Goal: Task Accomplishment & Management: Complete application form

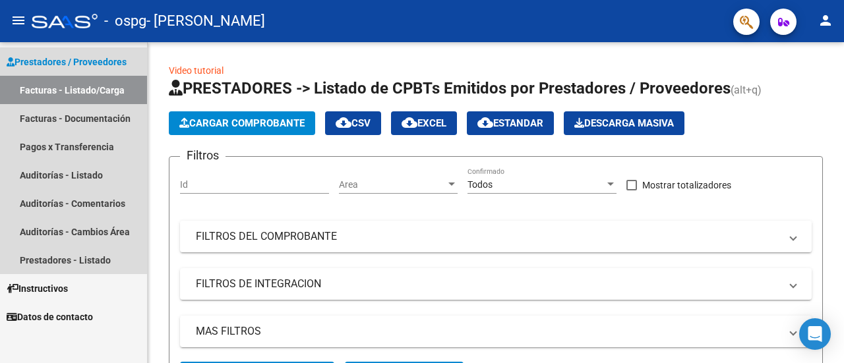
click at [79, 64] on span "Prestadores / Proveedores" at bounding box center [67, 62] width 120 height 15
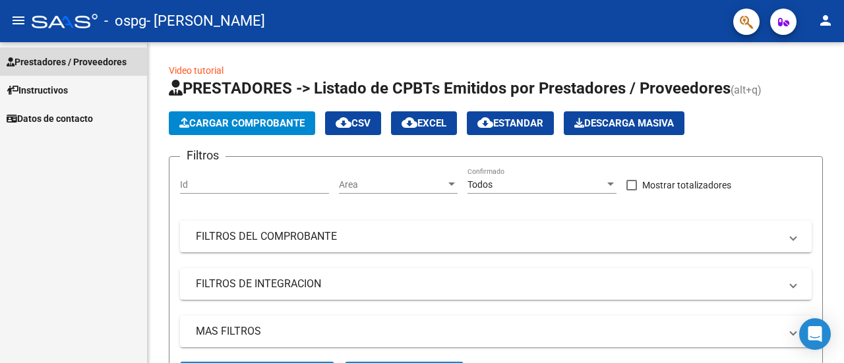
click at [79, 64] on span "Prestadores / Proveedores" at bounding box center [67, 62] width 120 height 15
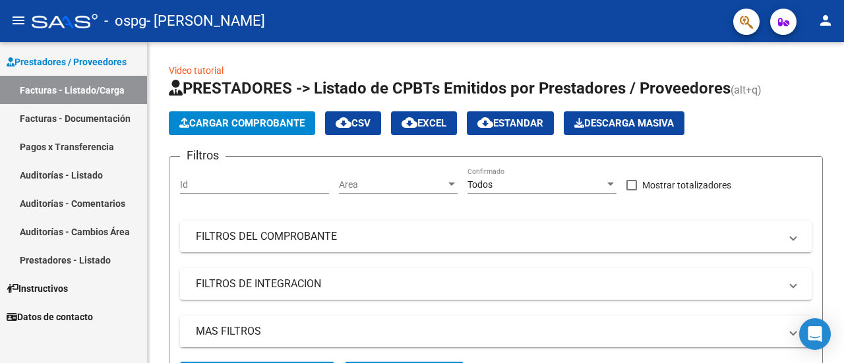
click at [82, 89] on link "Facturas - Listado/Carga" at bounding box center [73, 90] width 147 height 28
click at [189, 124] on span "Cargar Comprobante" at bounding box center [241, 123] width 125 height 12
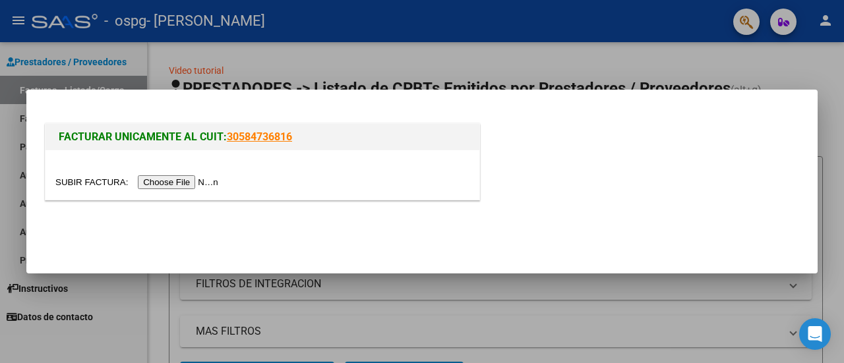
click at [185, 184] on input "file" at bounding box center [138, 182] width 167 height 14
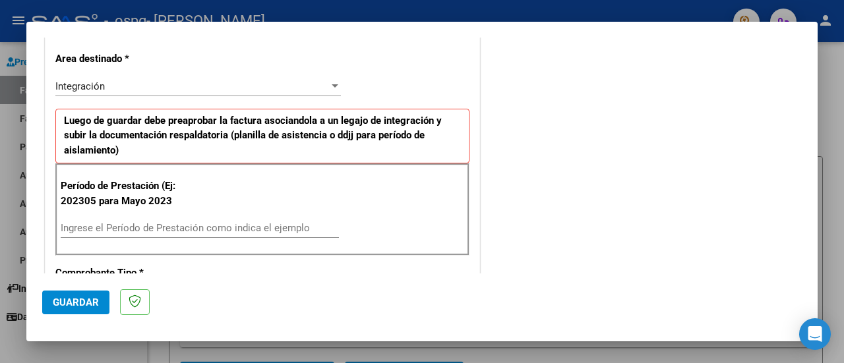
scroll to position [290, 0]
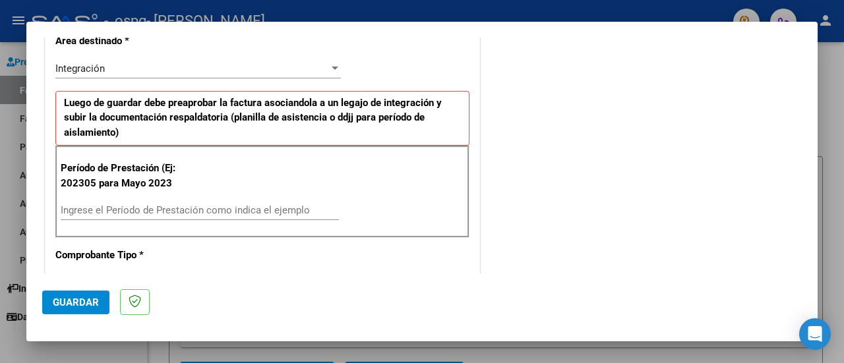
click at [80, 208] on input "Ingrese el Período de Prestación como indica el ejemplo" at bounding box center [200, 210] width 278 height 12
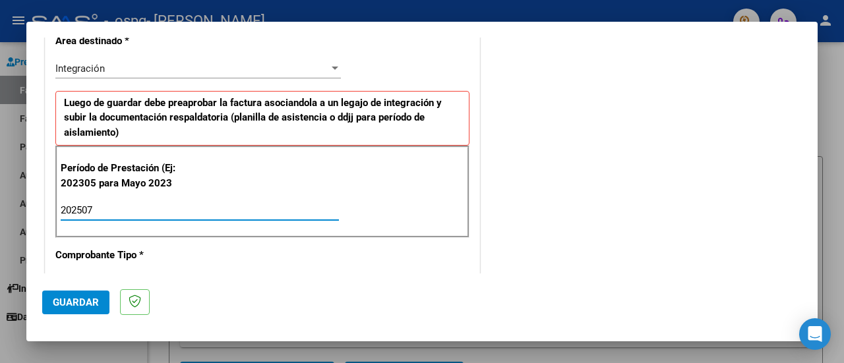
type input "202507"
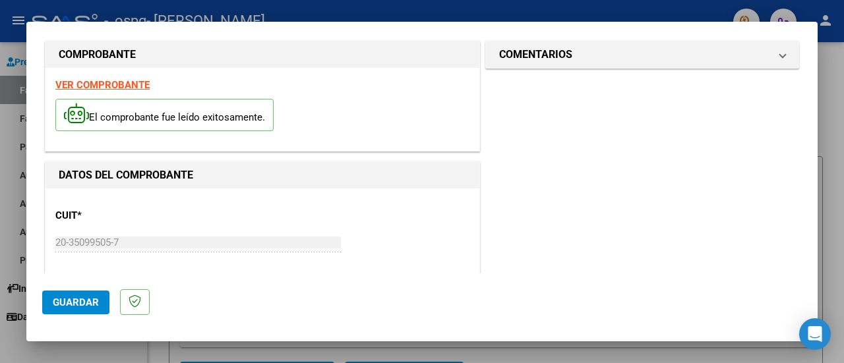
scroll to position [0, 0]
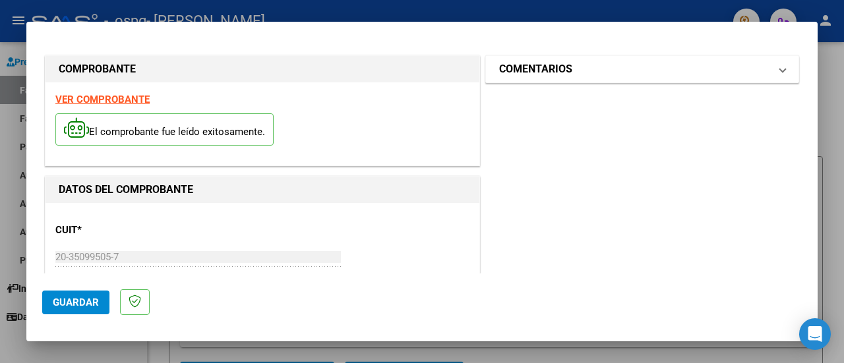
click at [777, 69] on mat-expansion-panel-header "COMENTARIOS" at bounding box center [642, 69] width 313 height 26
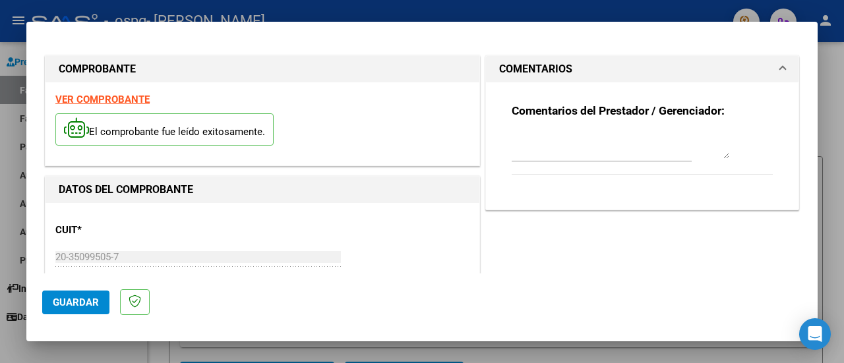
click at [777, 69] on mat-expansion-panel-header "COMENTARIOS" at bounding box center [642, 69] width 313 height 26
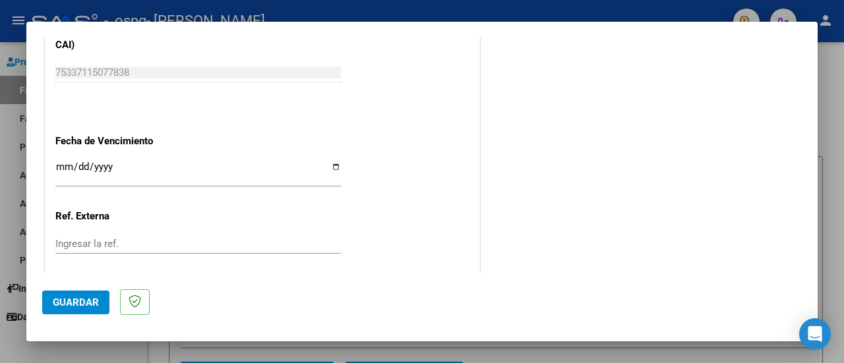
scroll to position [926, 0]
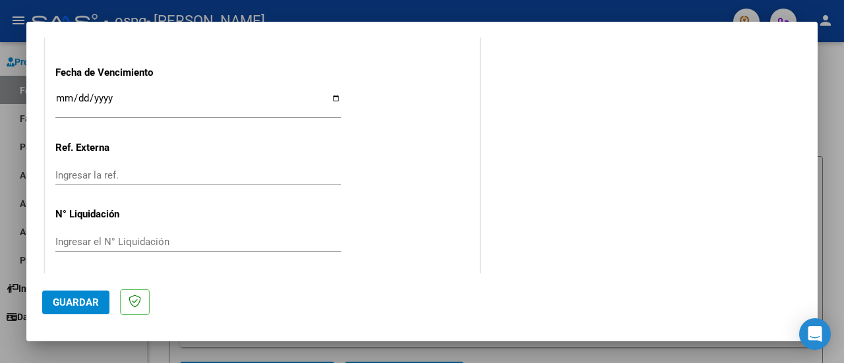
click at [82, 311] on button "Guardar" at bounding box center [75, 303] width 67 height 24
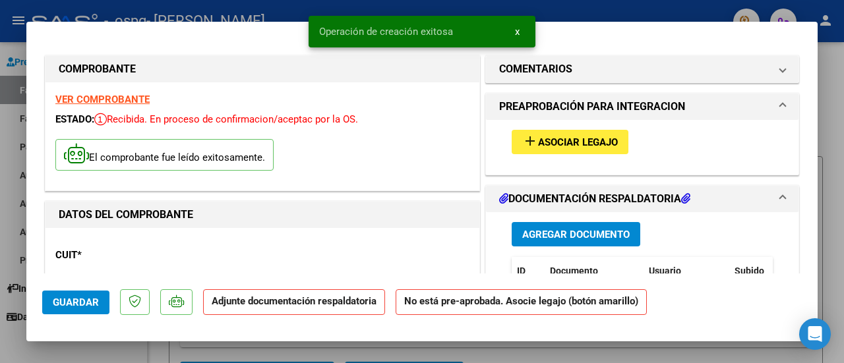
click at [582, 142] on span "Asociar Legajo" at bounding box center [578, 143] width 80 height 12
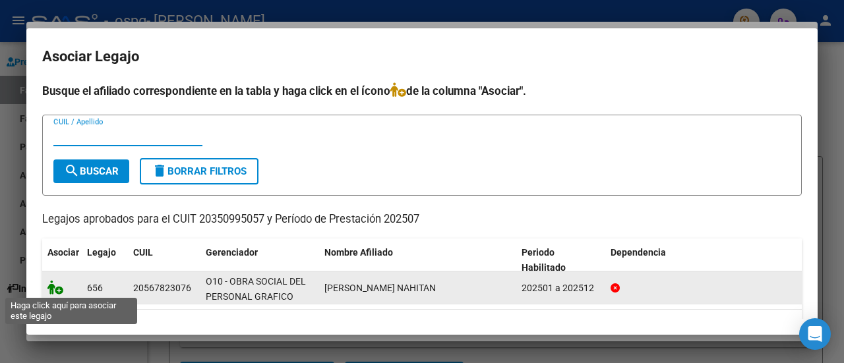
click at [51, 290] on icon at bounding box center [55, 287] width 16 height 15
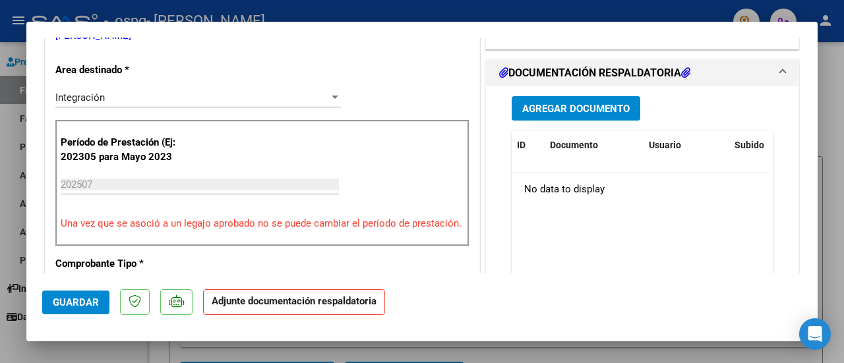
scroll to position [325, 0]
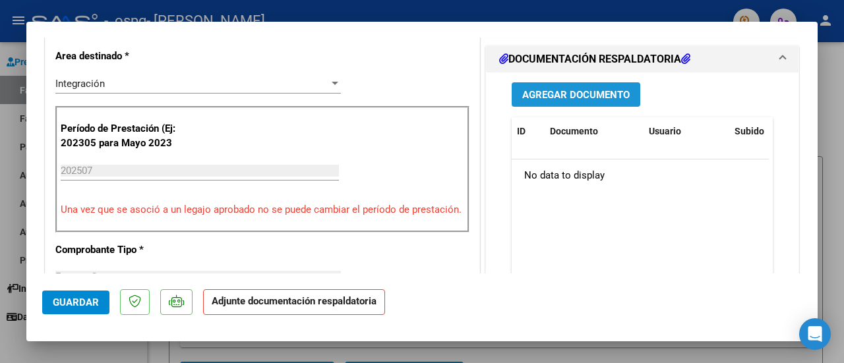
click at [543, 90] on span "Agregar Documento" at bounding box center [575, 95] width 107 height 12
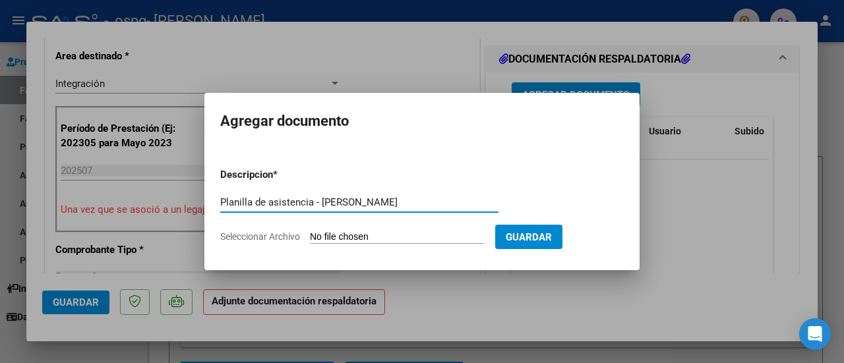
type input "Planilla de asistencia - [PERSON_NAME]"
click at [389, 238] on input "Seleccionar Archivo" at bounding box center [397, 237] width 175 height 13
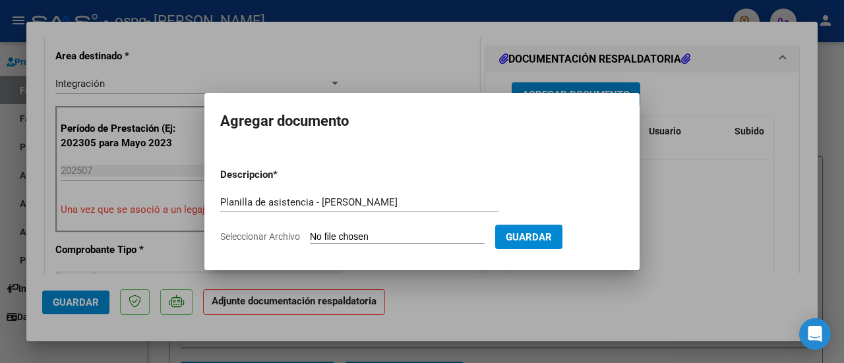
type input "C:\fakepath\[PERSON_NAME]- asistencia julio.pdf"
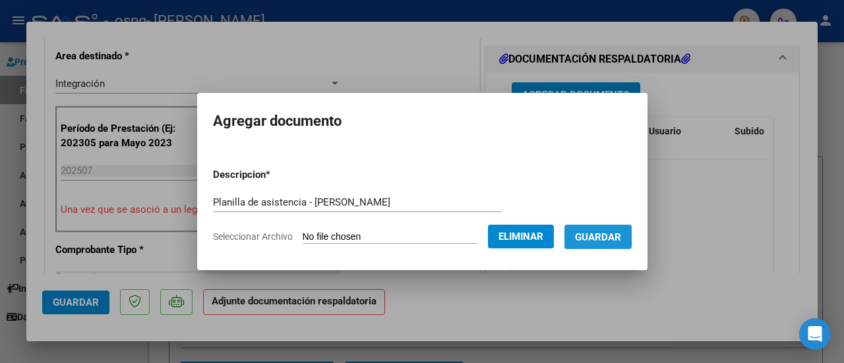
click at [606, 231] on span "Guardar" at bounding box center [598, 237] width 46 height 12
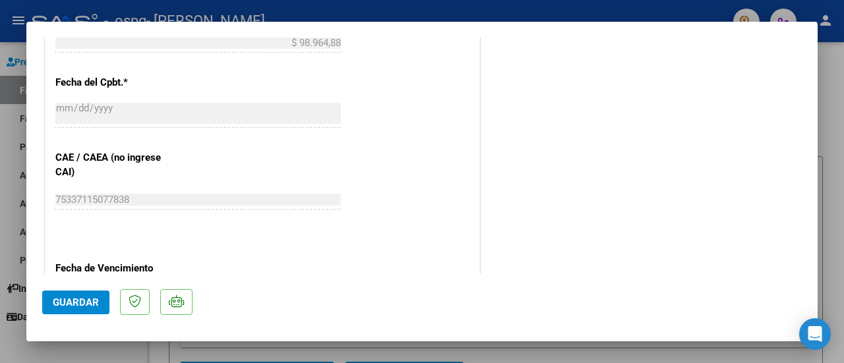
scroll to position [956, 0]
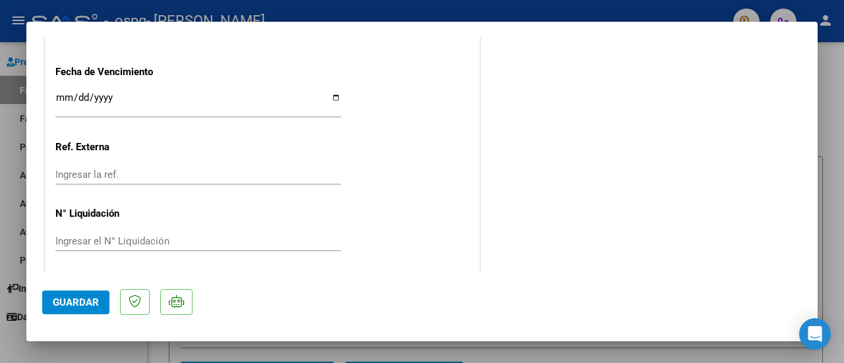
click at [90, 303] on span "Guardar" at bounding box center [76, 303] width 46 height 12
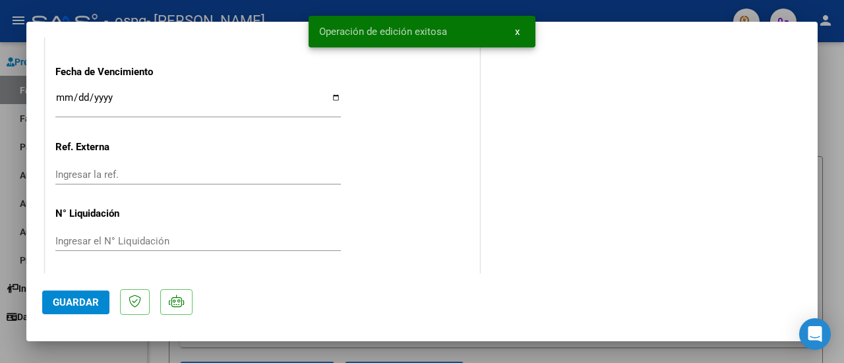
click at [515, 29] on span "x" at bounding box center [517, 32] width 5 height 12
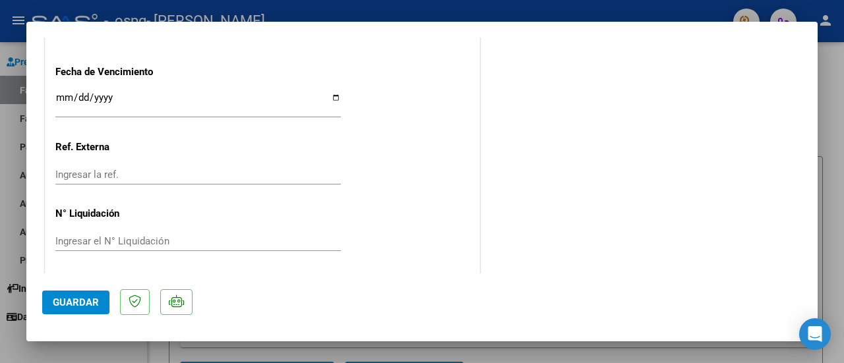
click at [843, 115] on div at bounding box center [422, 181] width 844 height 363
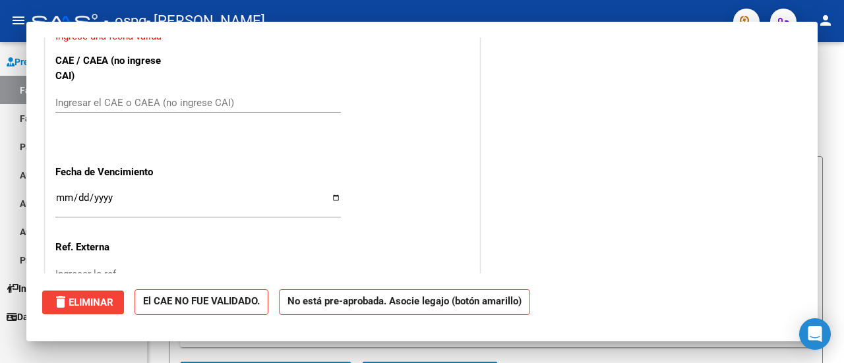
scroll to position [0, 0]
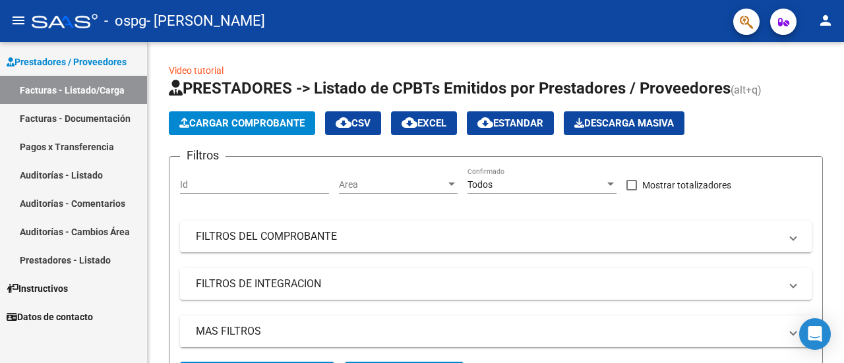
click at [104, 113] on link "Facturas - Documentación" at bounding box center [73, 118] width 147 height 28
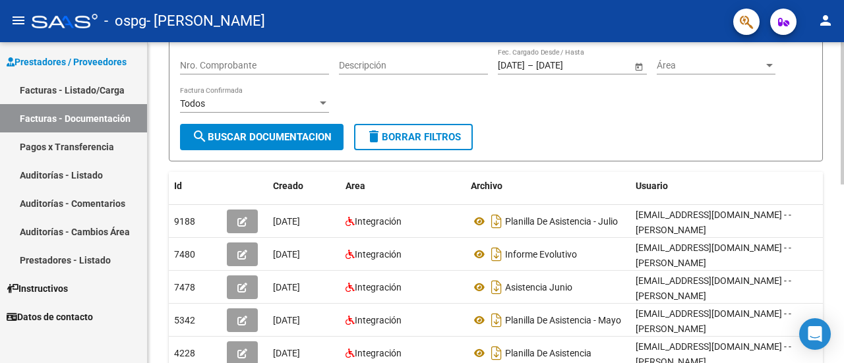
scroll to position [137, 0]
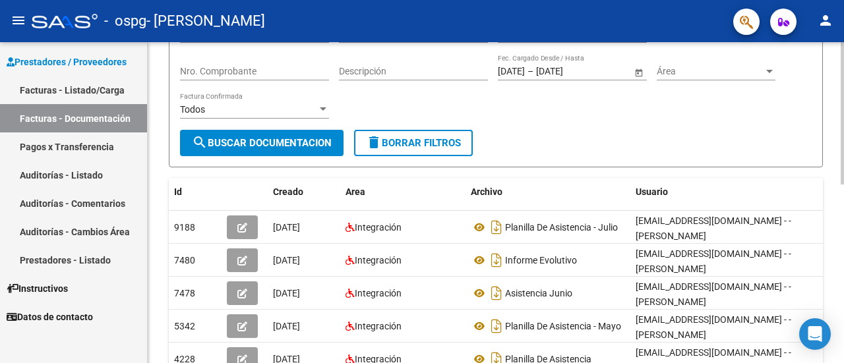
click at [789, 183] on div "PRESTADORES -> Comprobantes - Documentación Respaldatoria cloud_download Export…" at bounding box center [498, 263] width 700 height 715
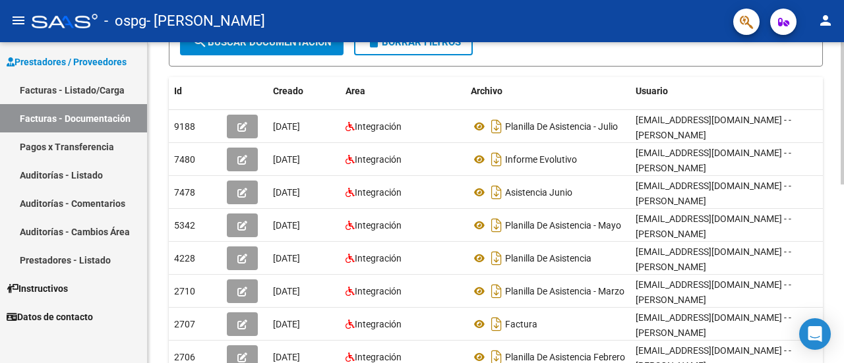
scroll to position [231, 0]
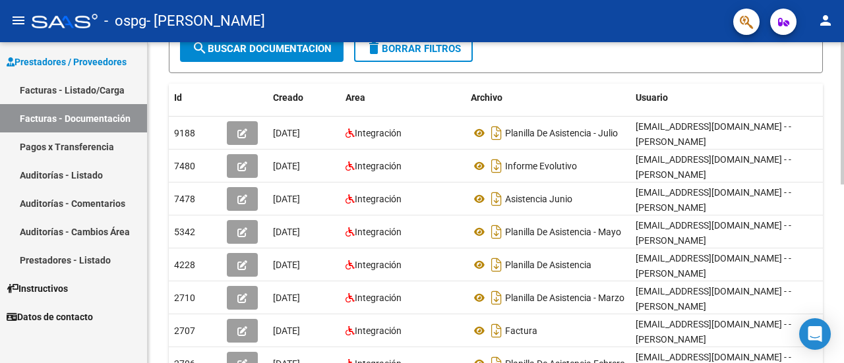
click at [814, 276] on div "PRESTADORES -> Comprobantes - Documentación Respaldatoria cloud_download Export…" at bounding box center [498, 168] width 700 height 715
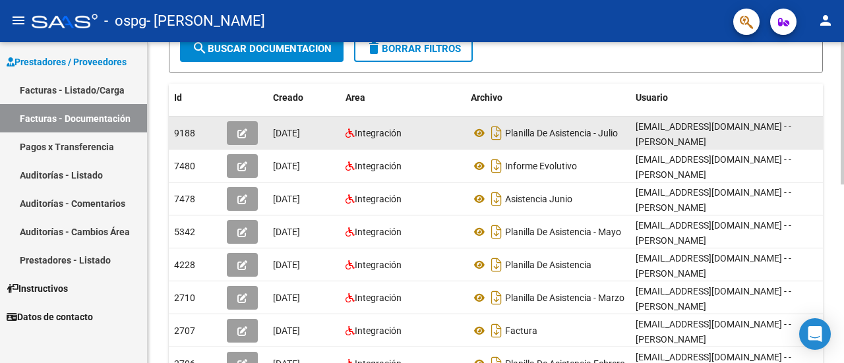
click at [249, 142] on button "button" at bounding box center [242, 133] width 31 height 24
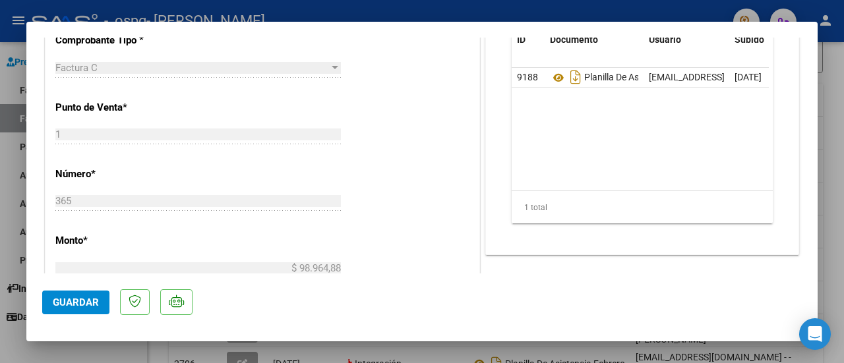
scroll to position [488, 0]
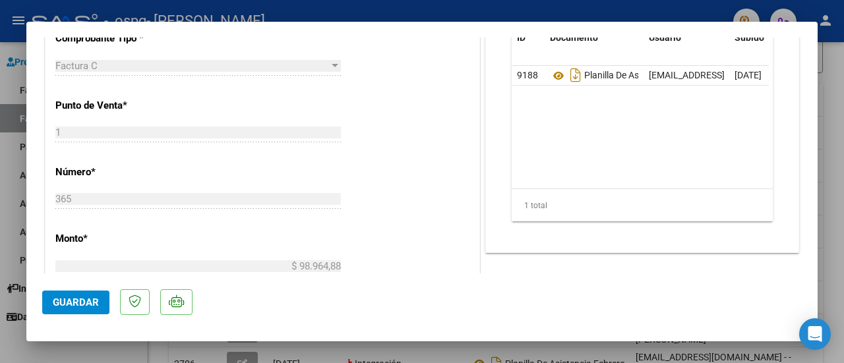
click at [843, 127] on div at bounding box center [422, 181] width 844 height 363
type input "$ 0,00"
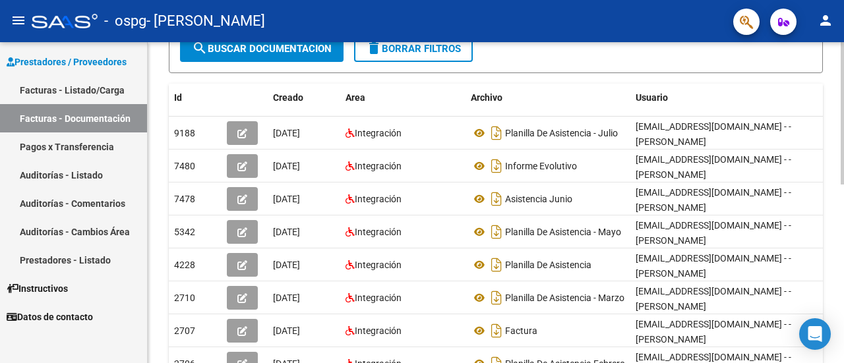
scroll to position [0, 0]
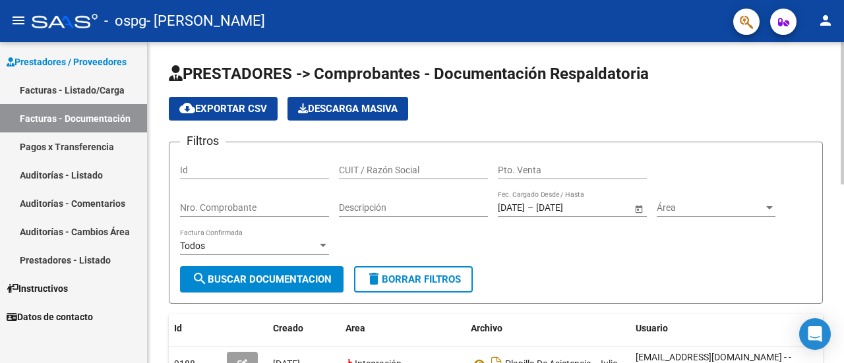
click at [830, 5] on div "menu - ospg - [PERSON_NAME] person Prestadores / Proveedores Facturas - Listado…" at bounding box center [422, 181] width 844 height 363
